Goal: Transaction & Acquisition: Purchase product/service

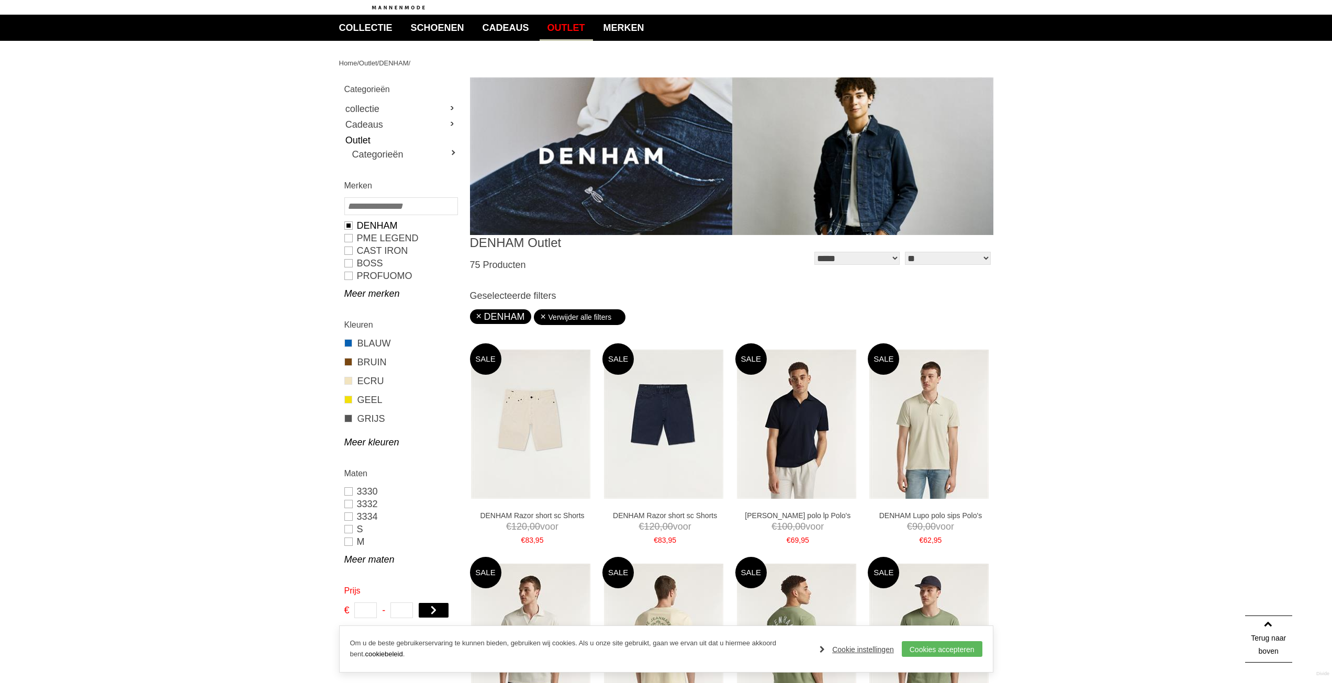
scroll to position [52, 0]
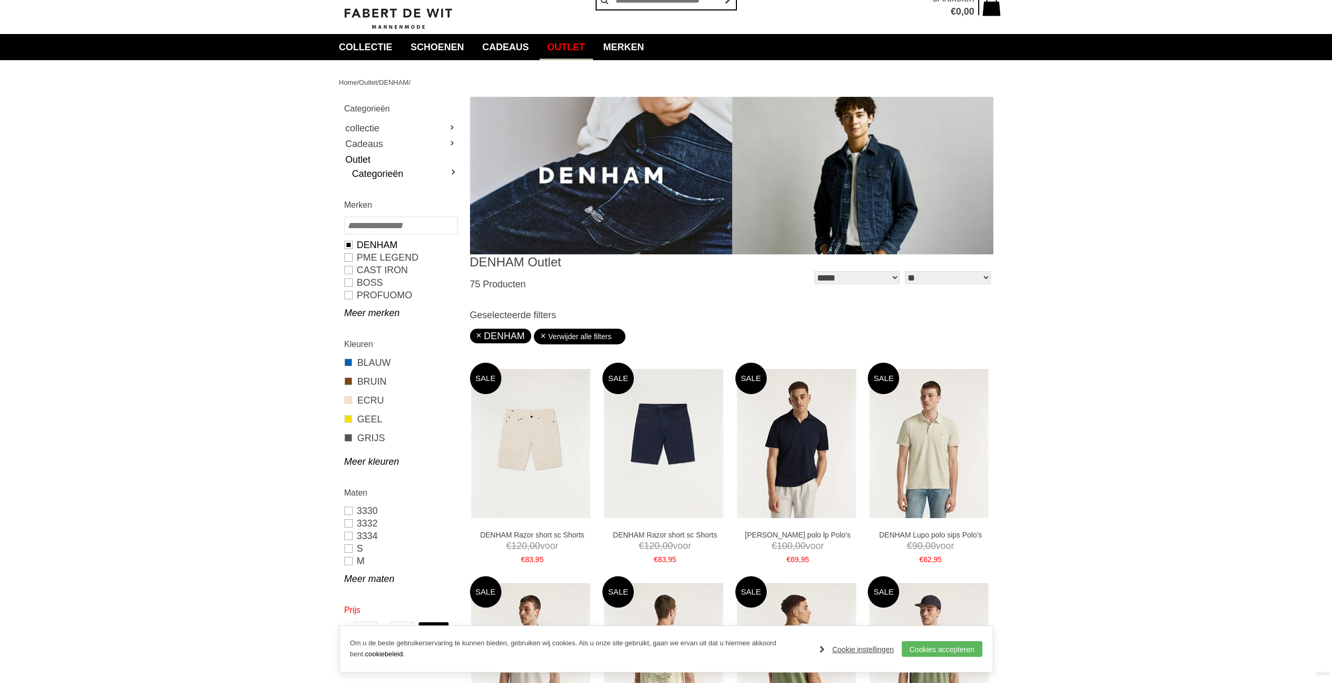
click at [395, 177] on link "Categorieën" at bounding box center [404, 173] width 105 height 13
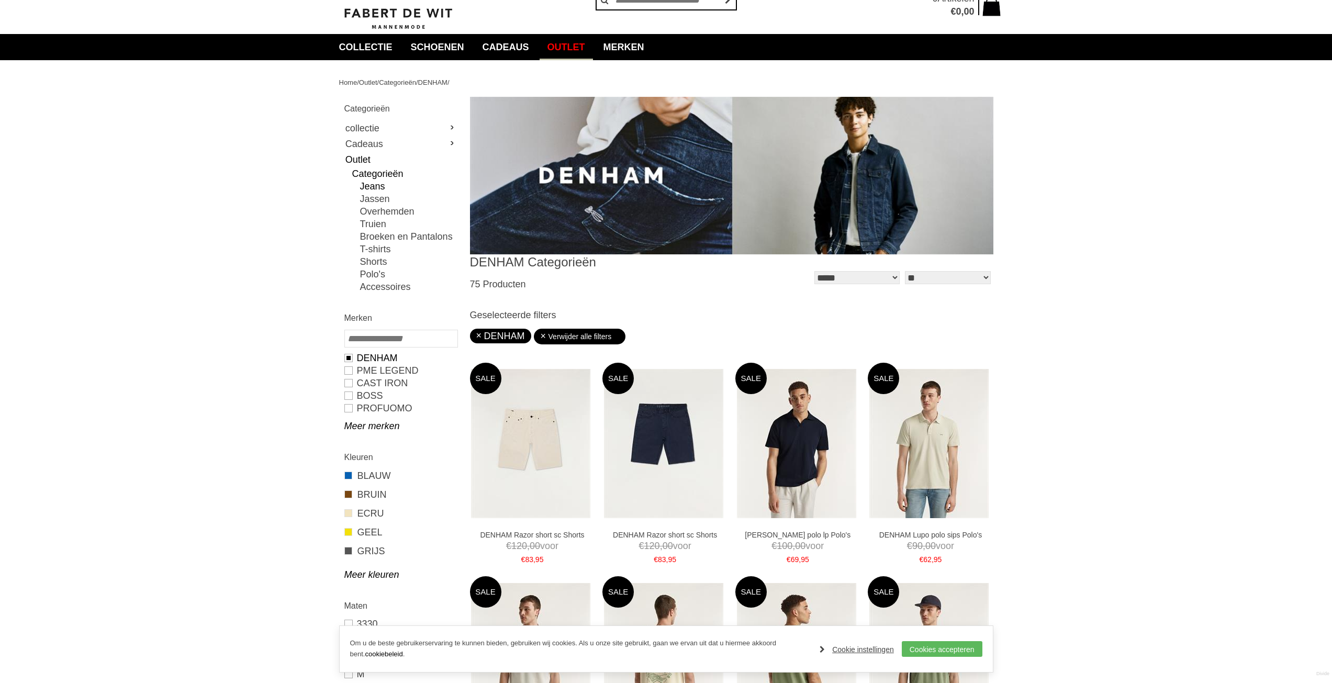
click at [371, 186] on link "Jeans" at bounding box center [408, 186] width 97 height 13
type input "***"
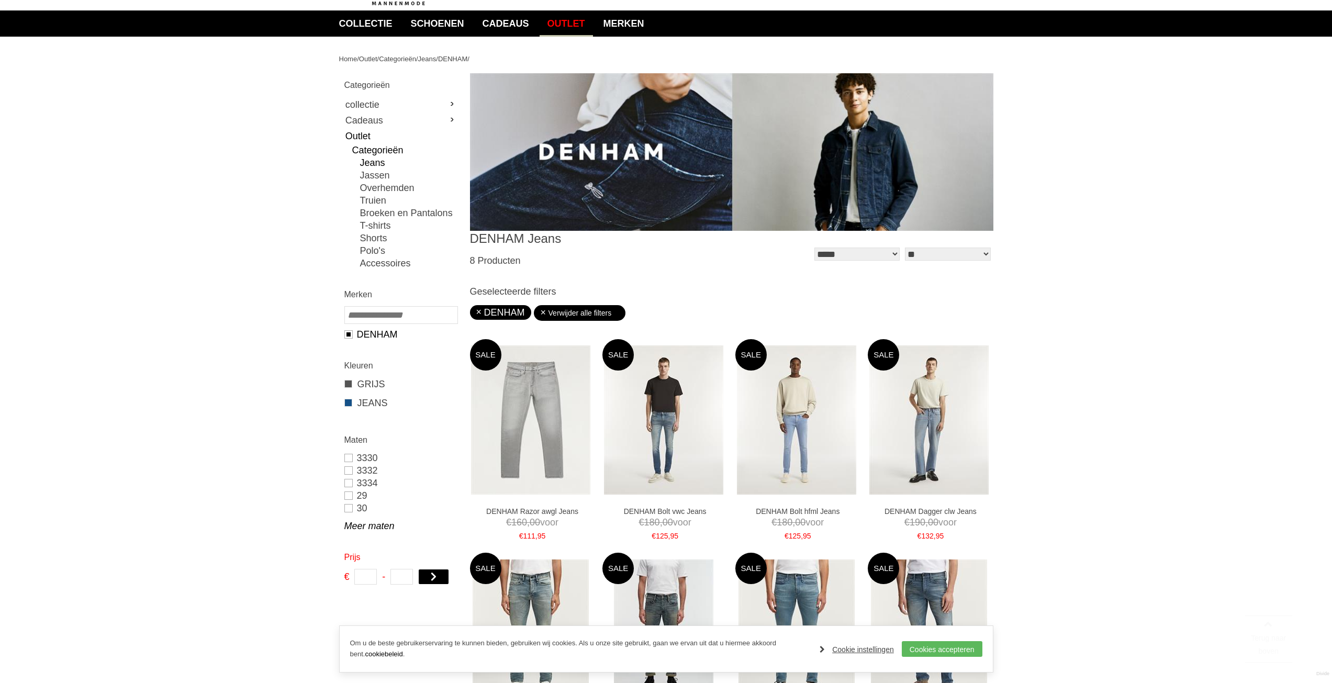
scroll to position [209, 0]
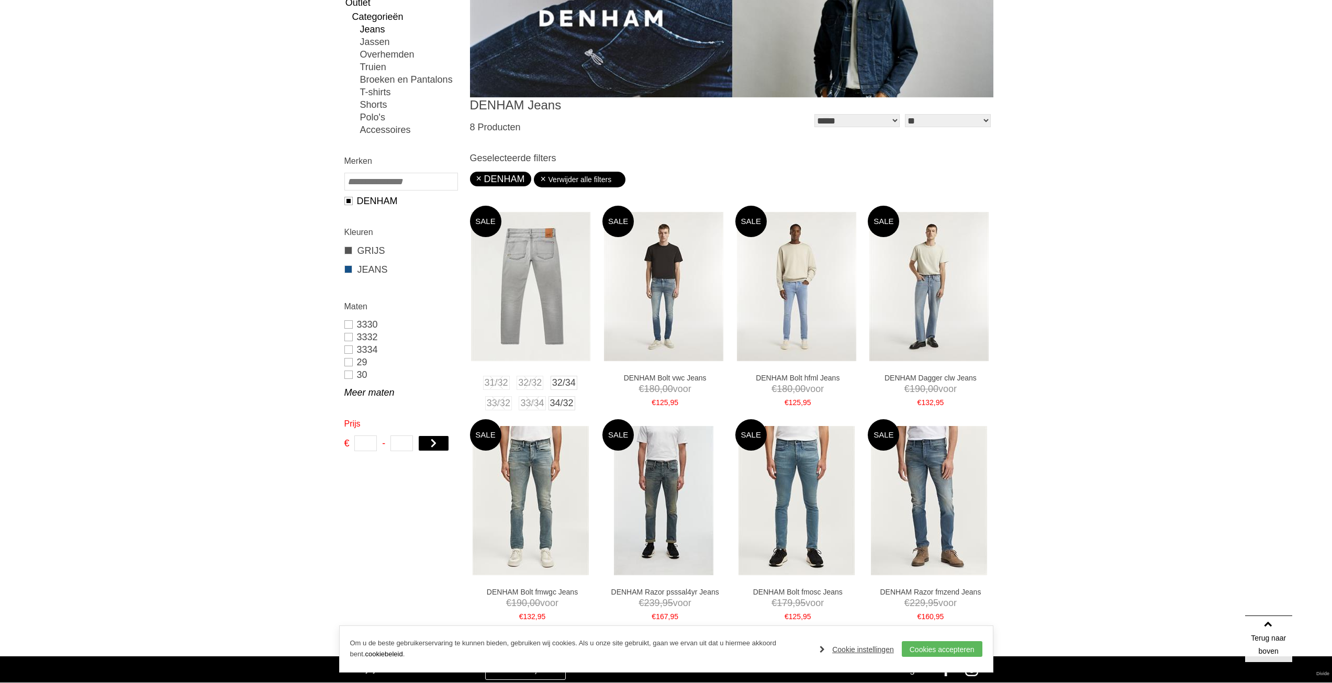
click at [524, 307] on img at bounding box center [530, 286] width 119 height 149
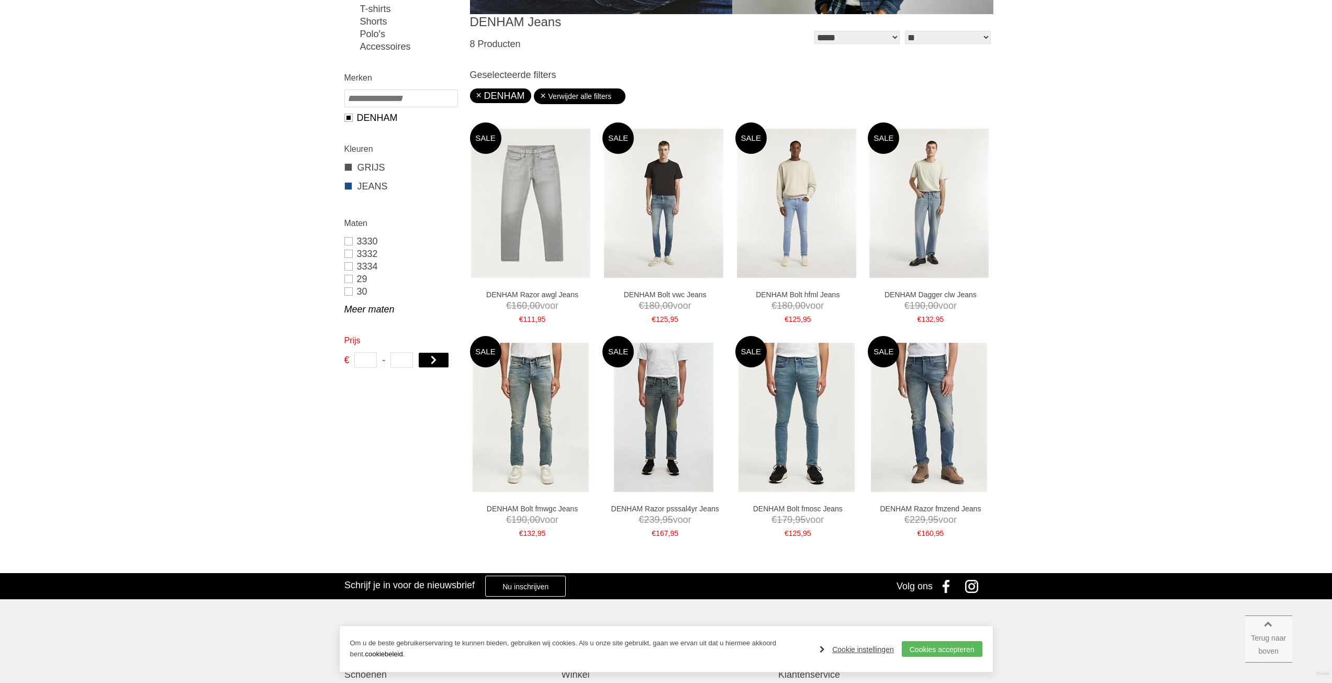
scroll to position [312, 0]
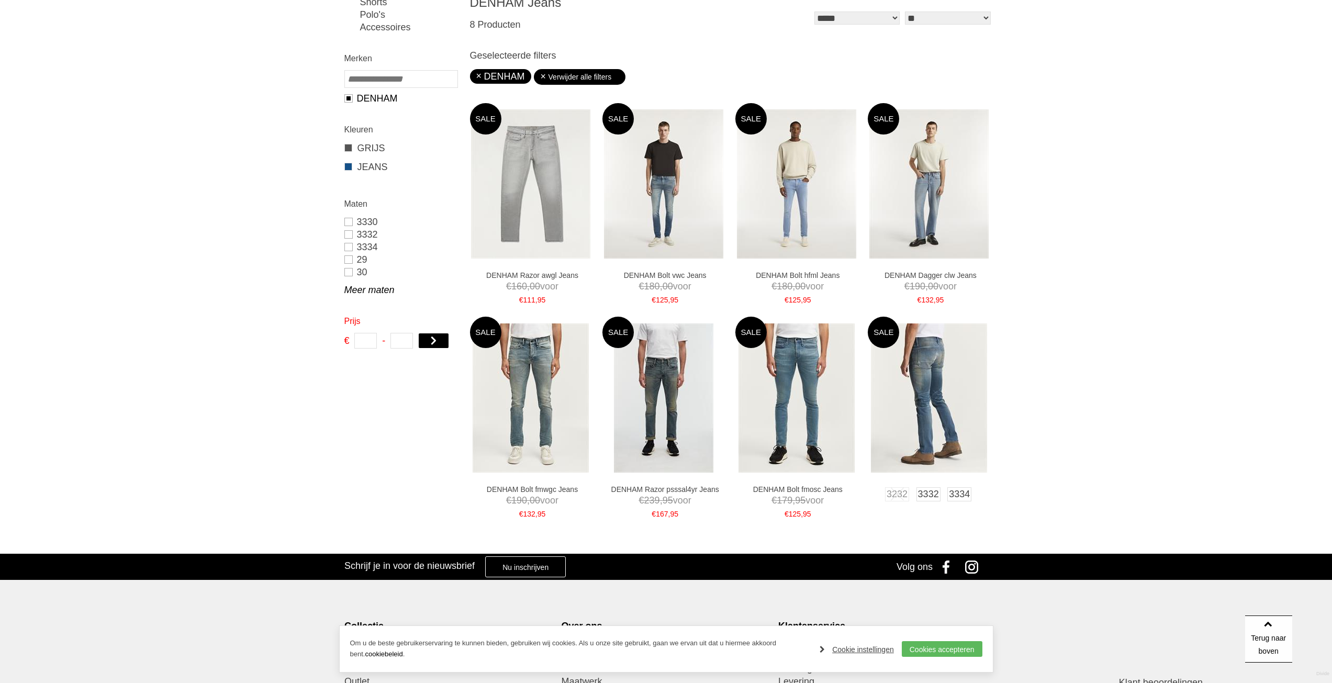
click at [903, 404] on img at bounding box center [929, 397] width 116 height 149
